Goal: Find specific page/section: Find specific page/section

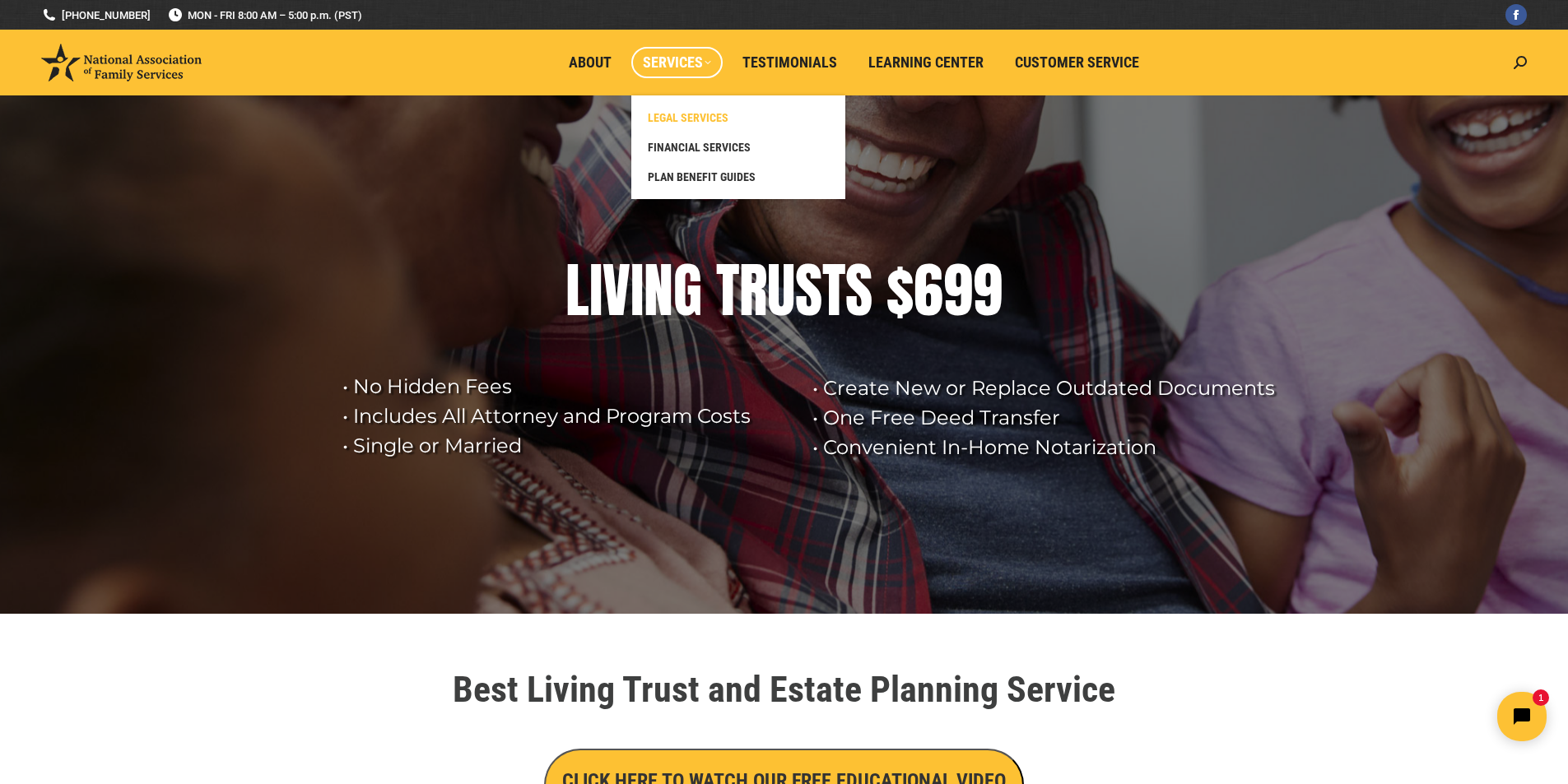
click at [672, 122] on span "LEGAL SERVICES" at bounding box center [688, 117] width 81 height 14
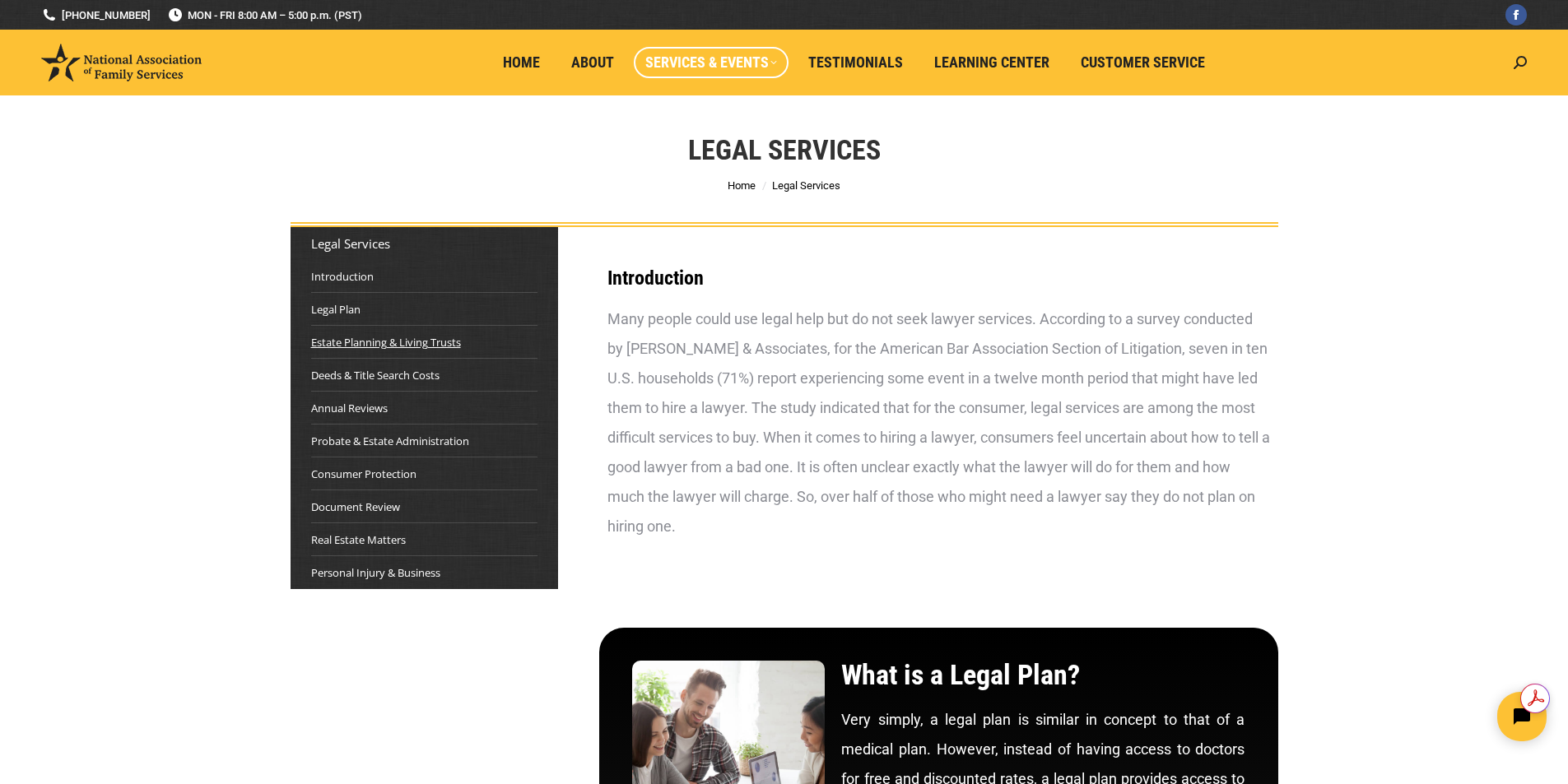
click at [436, 344] on link "Estate Planning & Living Trusts" at bounding box center [386, 341] width 150 height 16
click at [361, 507] on link "Document Review" at bounding box center [355, 506] width 89 height 16
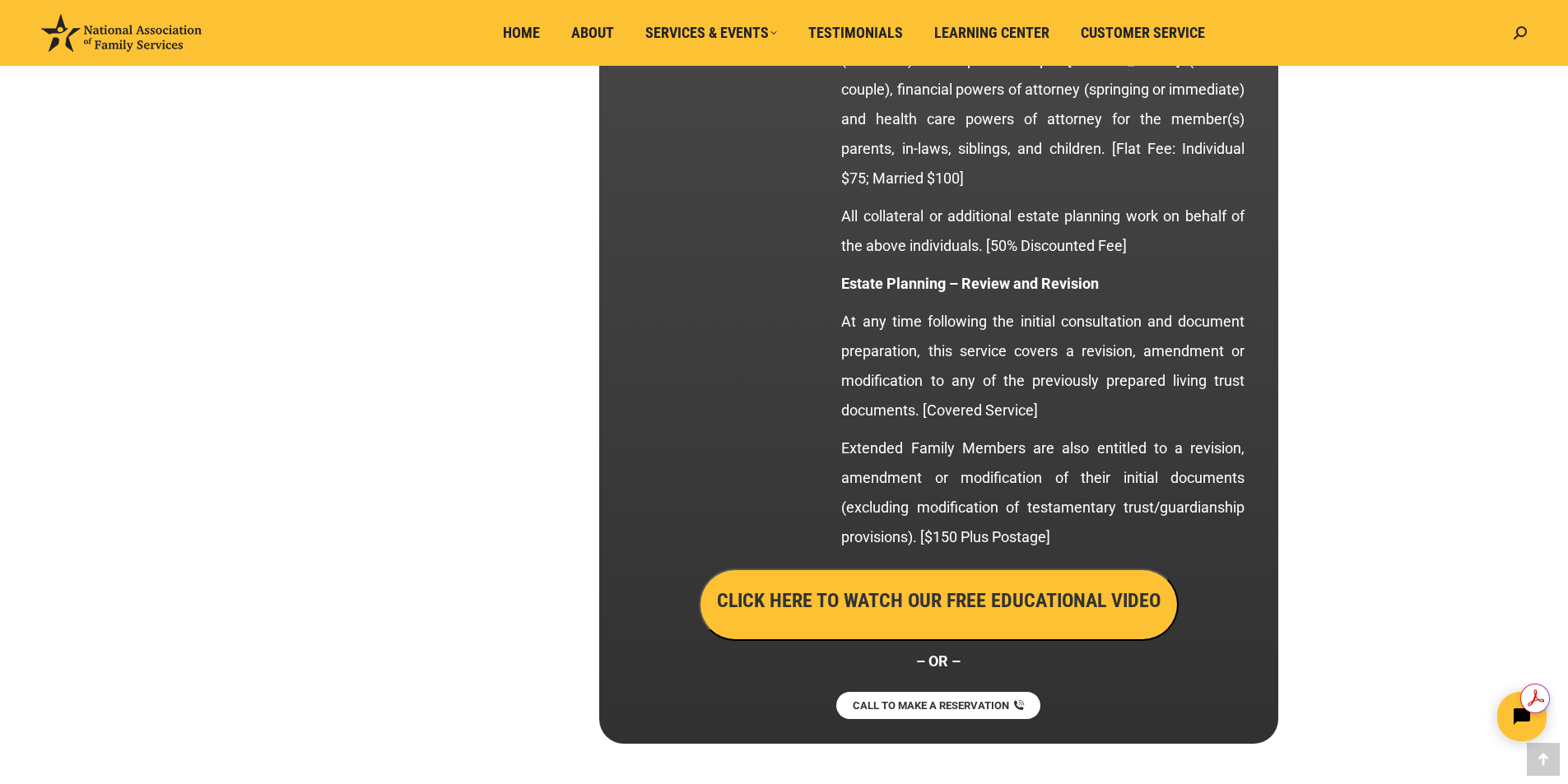
scroll to position [3292, 0]
